Goal: Transaction & Acquisition: Download file/media

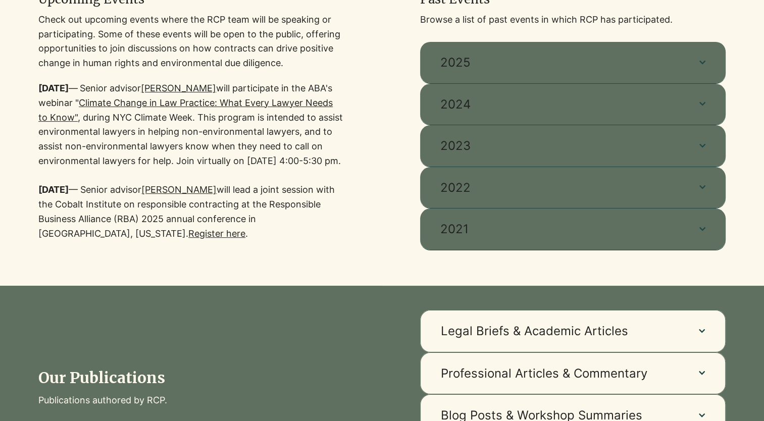
scroll to position [185, 0]
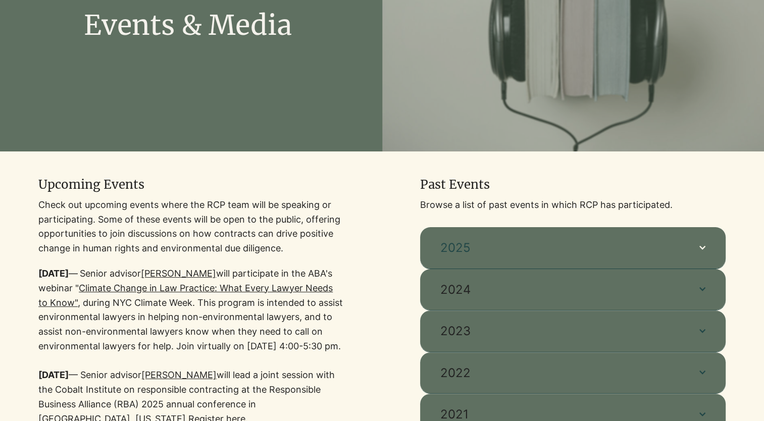
click at [562, 247] on span "2025" at bounding box center [560, 248] width 239 height 17
click at [701, 248] on icon "button" at bounding box center [703, 248] width 6 height 4
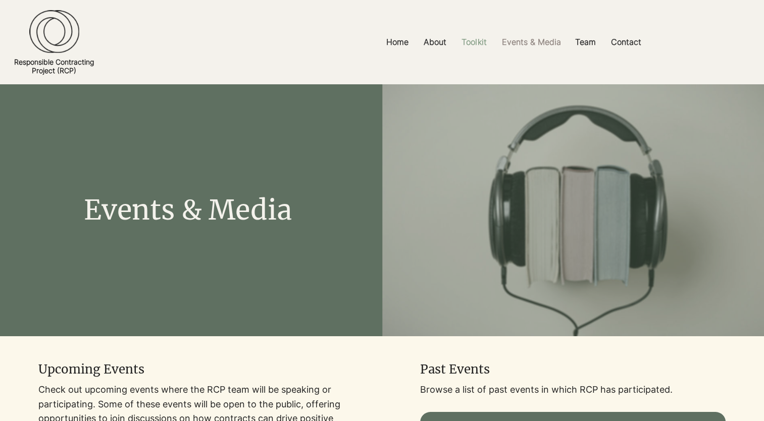
click at [462, 45] on p "Toolkit" at bounding box center [474, 42] width 35 height 23
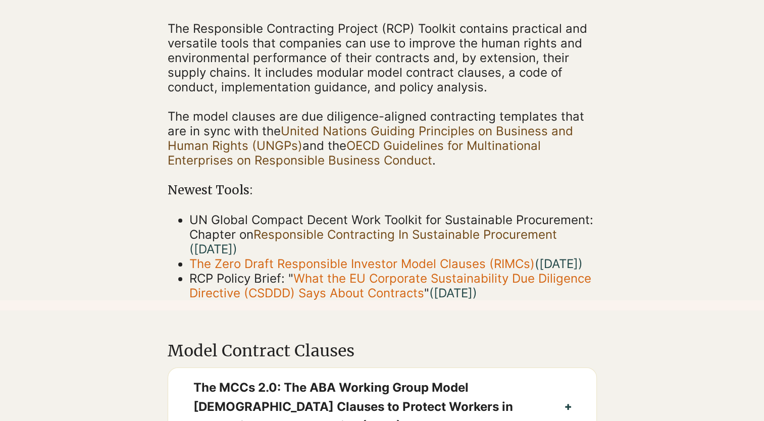
scroll to position [370, 0]
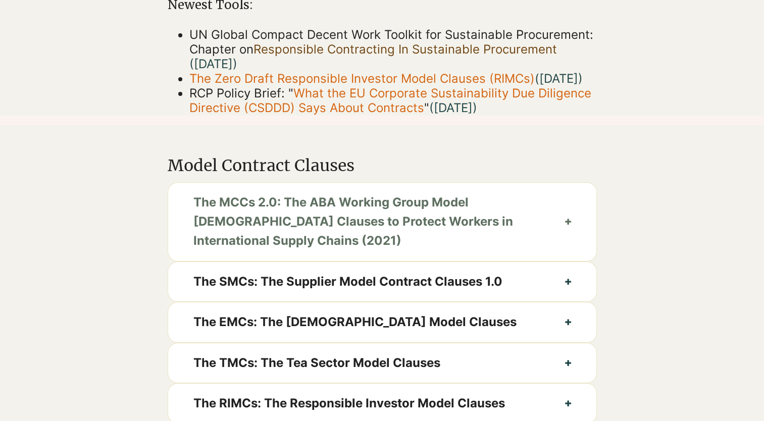
click at [564, 233] on button "The MCCs 2.0: The ABA Working Group Model [DEMOGRAPHIC_DATA] Clauses to Protect…" at bounding box center [382, 222] width 428 height 78
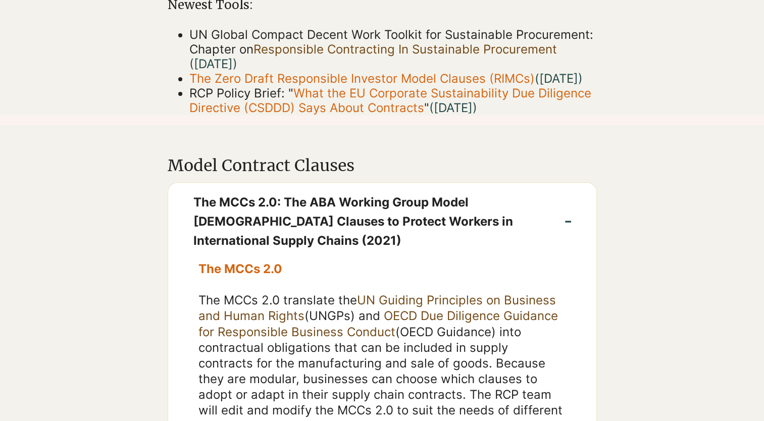
scroll to position [556, 0]
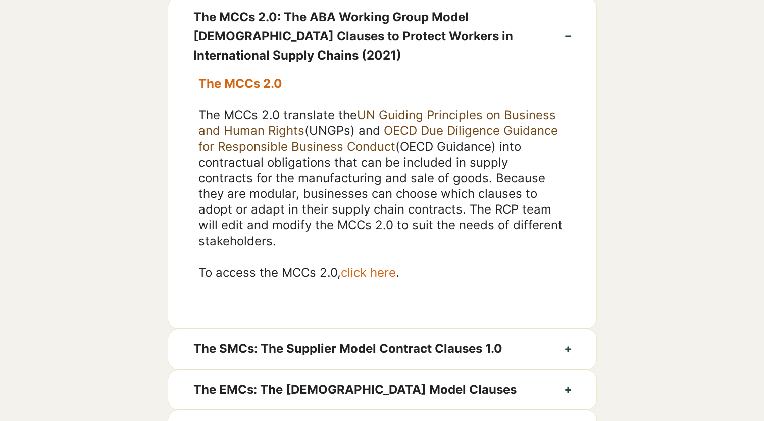
click at [368, 280] on span "click here" at bounding box center [368, 272] width 55 height 15
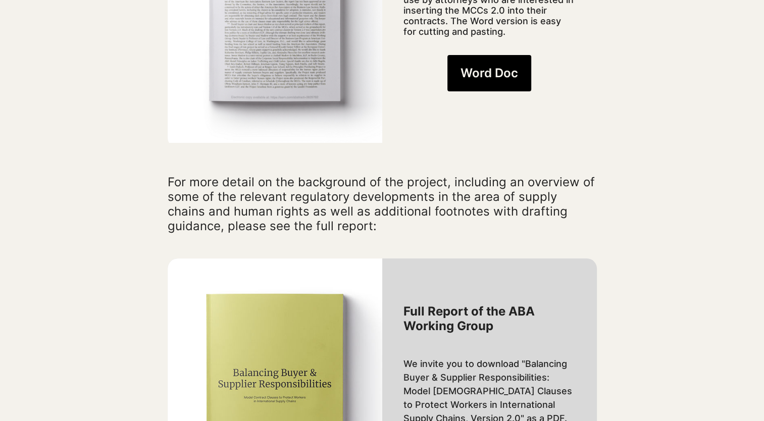
scroll to position [741, 0]
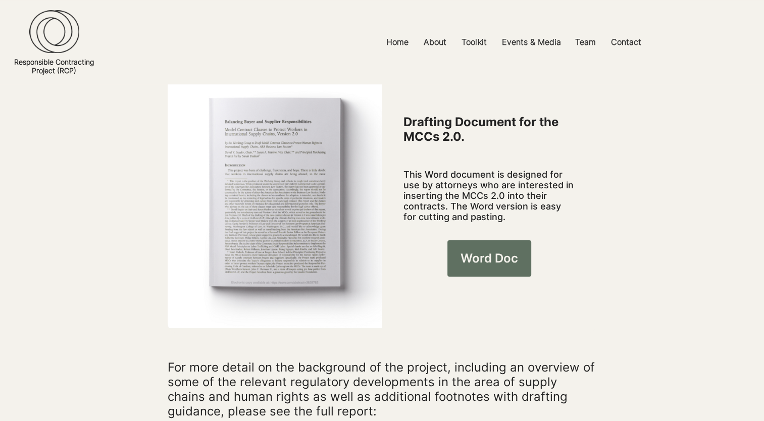
click at [487, 250] on span "Word Doc" at bounding box center [490, 258] width 58 height 17
drag, startPoint x: 727, startPoint y: 95, endPoint x: 722, endPoint y: 94, distance: 5.1
click at [727, 95] on div at bounding box center [382, 183] width 764 height 303
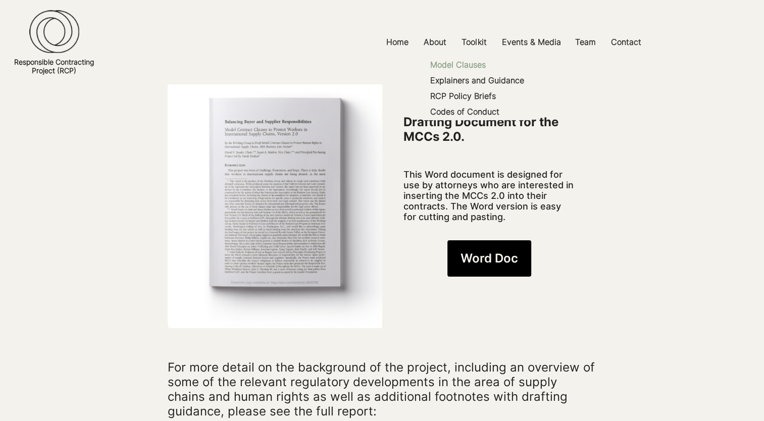
click at [463, 66] on p "Model Clauses" at bounding box center [458, 65] width 64 height 16
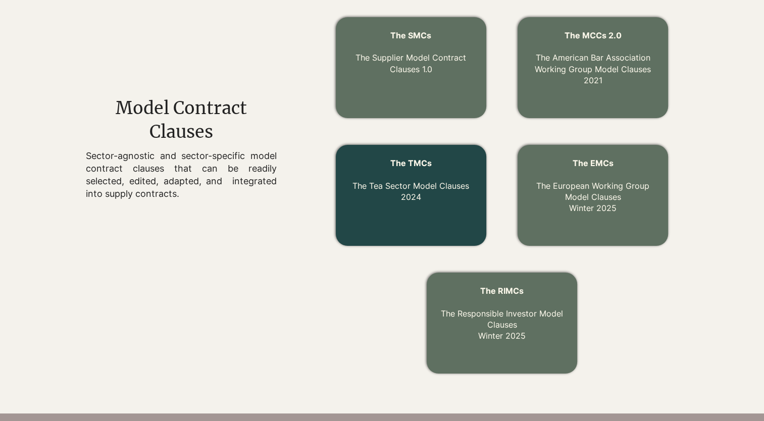
scroll to position [358, 0]
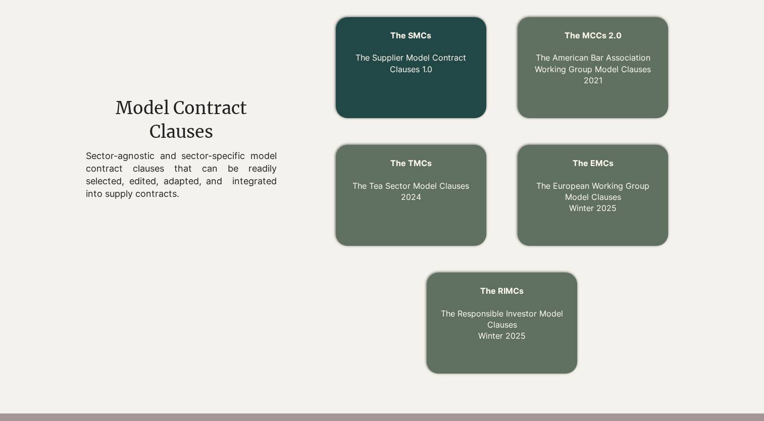
click at [398, 52] on p "The Supplier Model Contract Clauses 1.0" at bounding box center [411, 58] width 127 height 34
click at [416, 36] on span "The SMCs" at bounding box center [411, 35] width 41 height 10
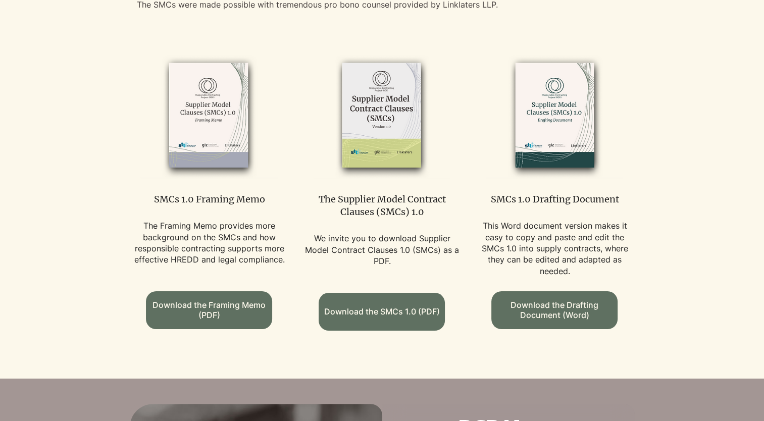
scroll to position [578, 0]
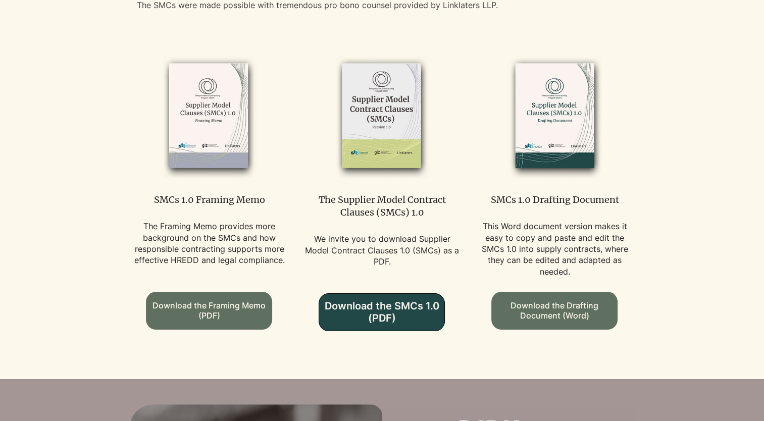
click at [396, 308] on span "Download the SMCs 1.0 (PDF)" at bounding box center [381, 312] width 125 height 24
